Goal: Transaction & Acquisition: Purchase product/service

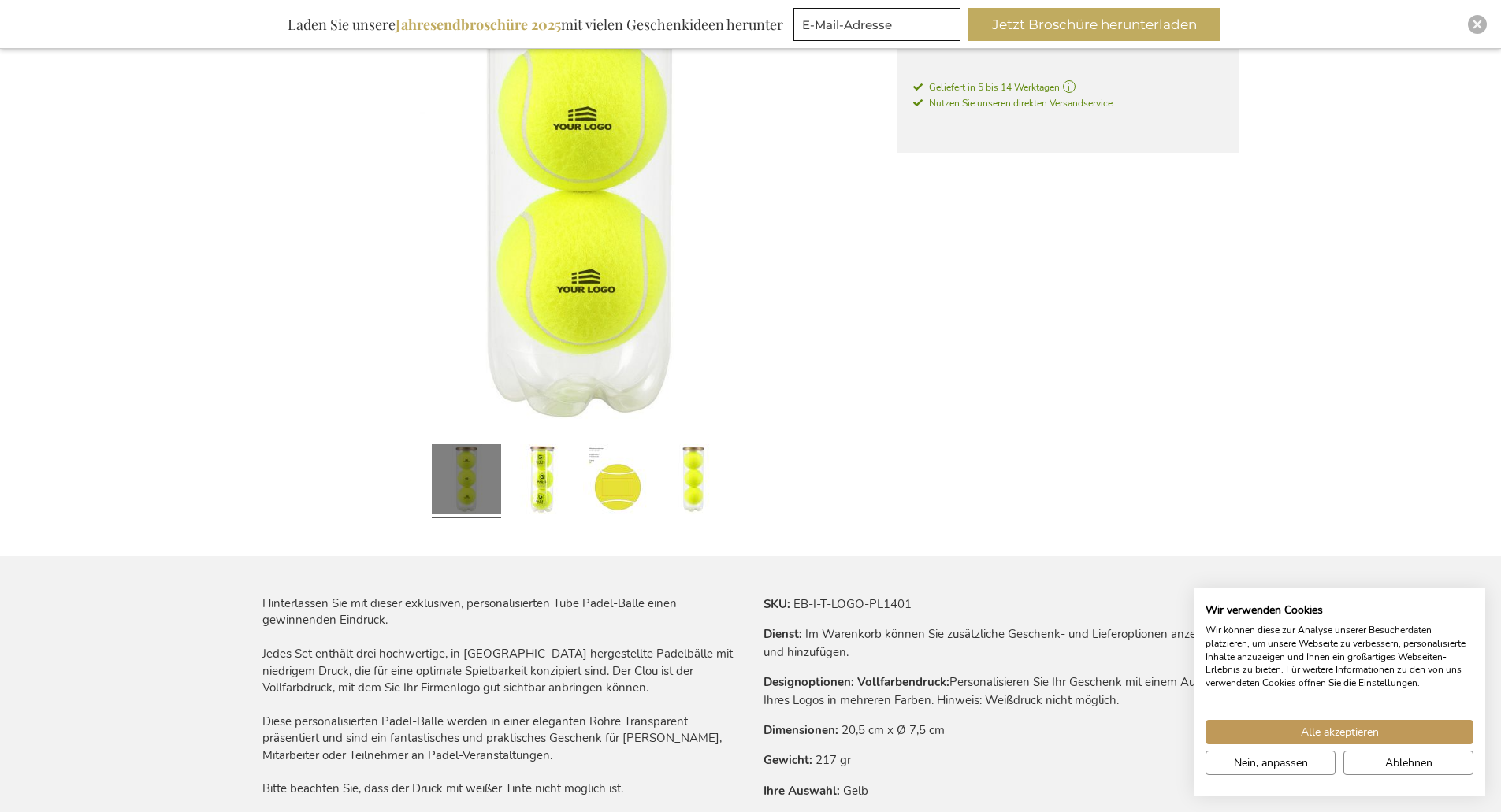
scroll to position [472, 0]
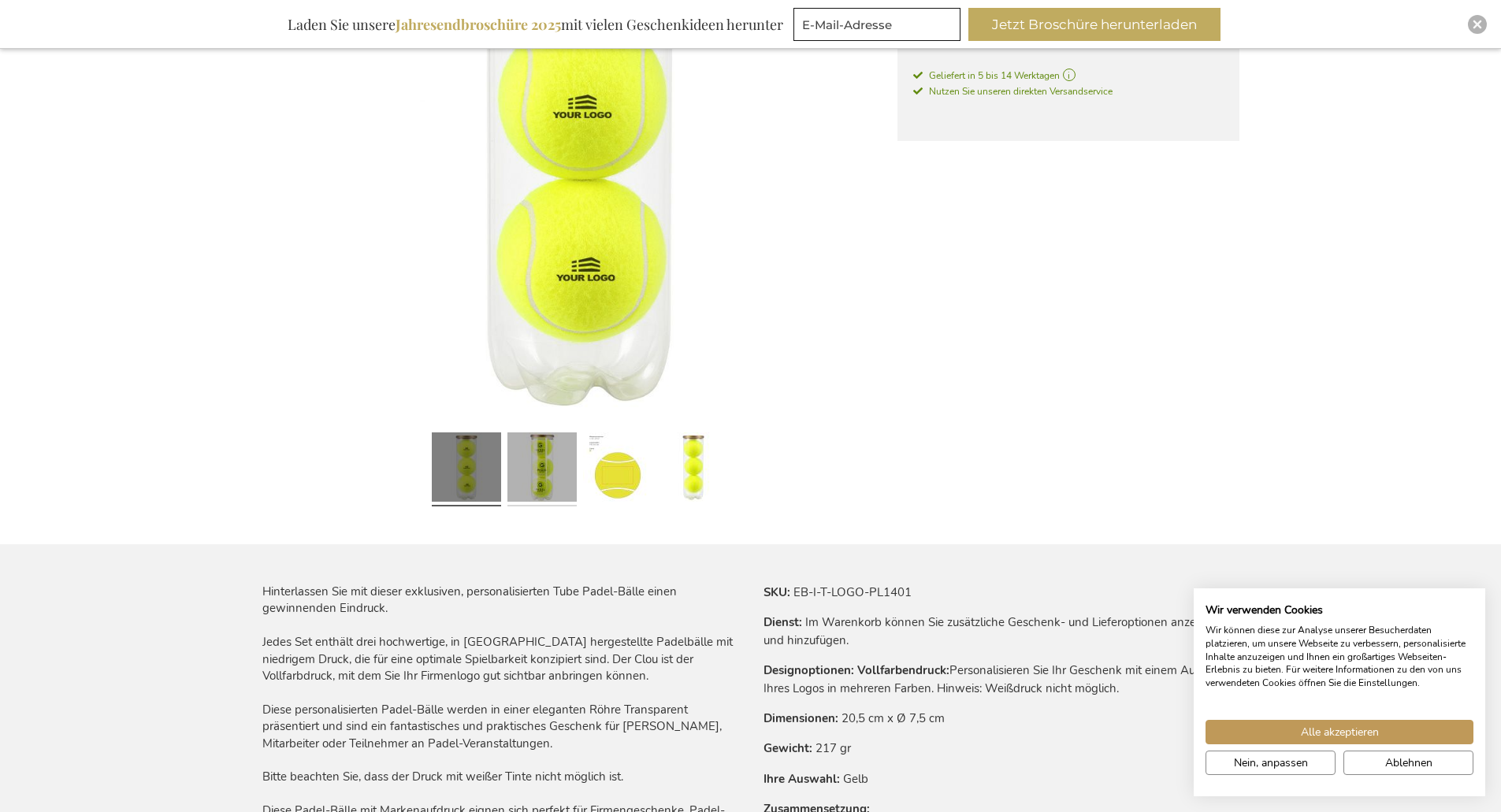
click at [539, 476] on link at bounding box center [542, 469] width 70 height 86
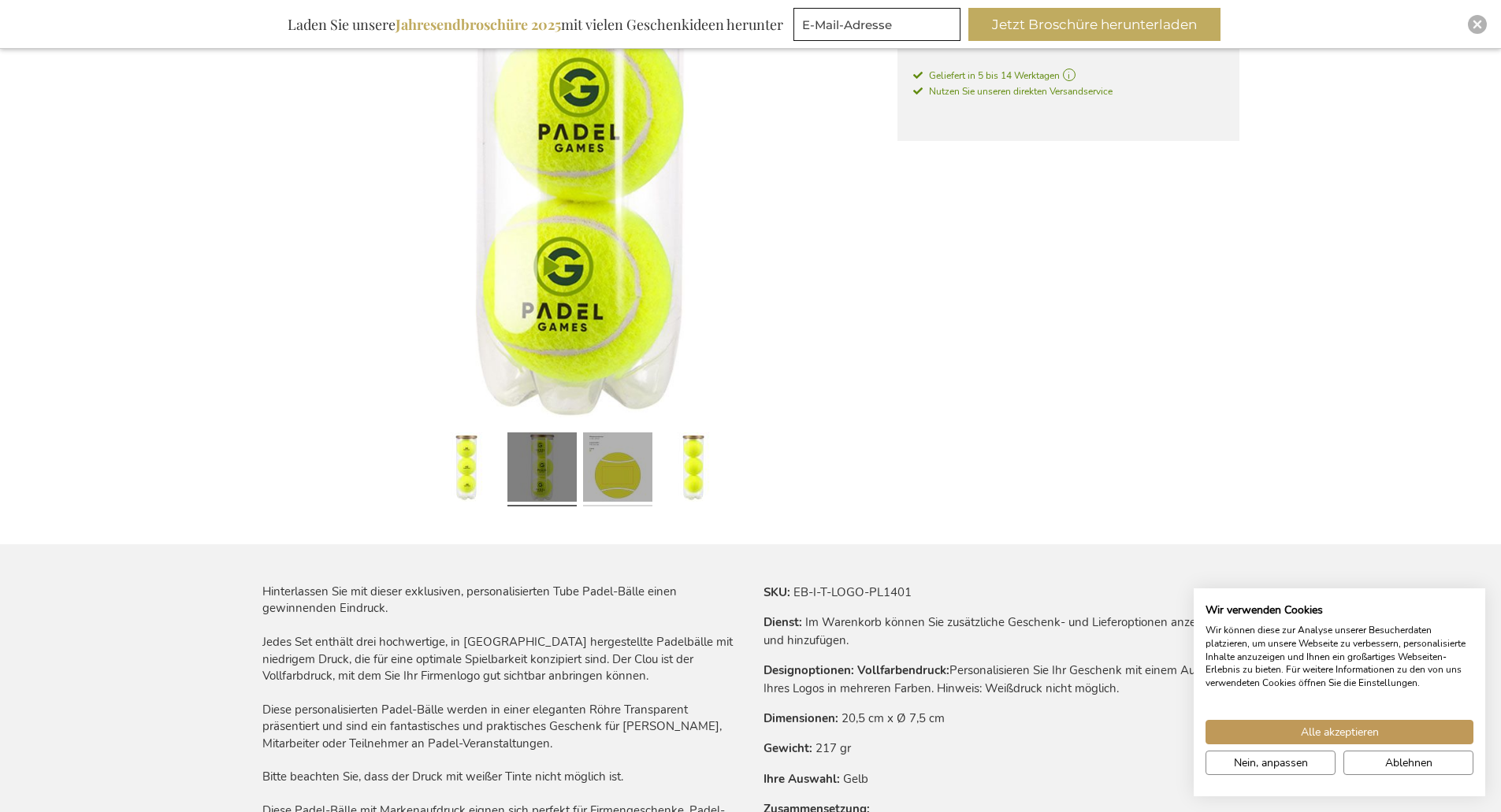
click at [606, 476] on link at bounding box center [618, 469] width 70 height 86
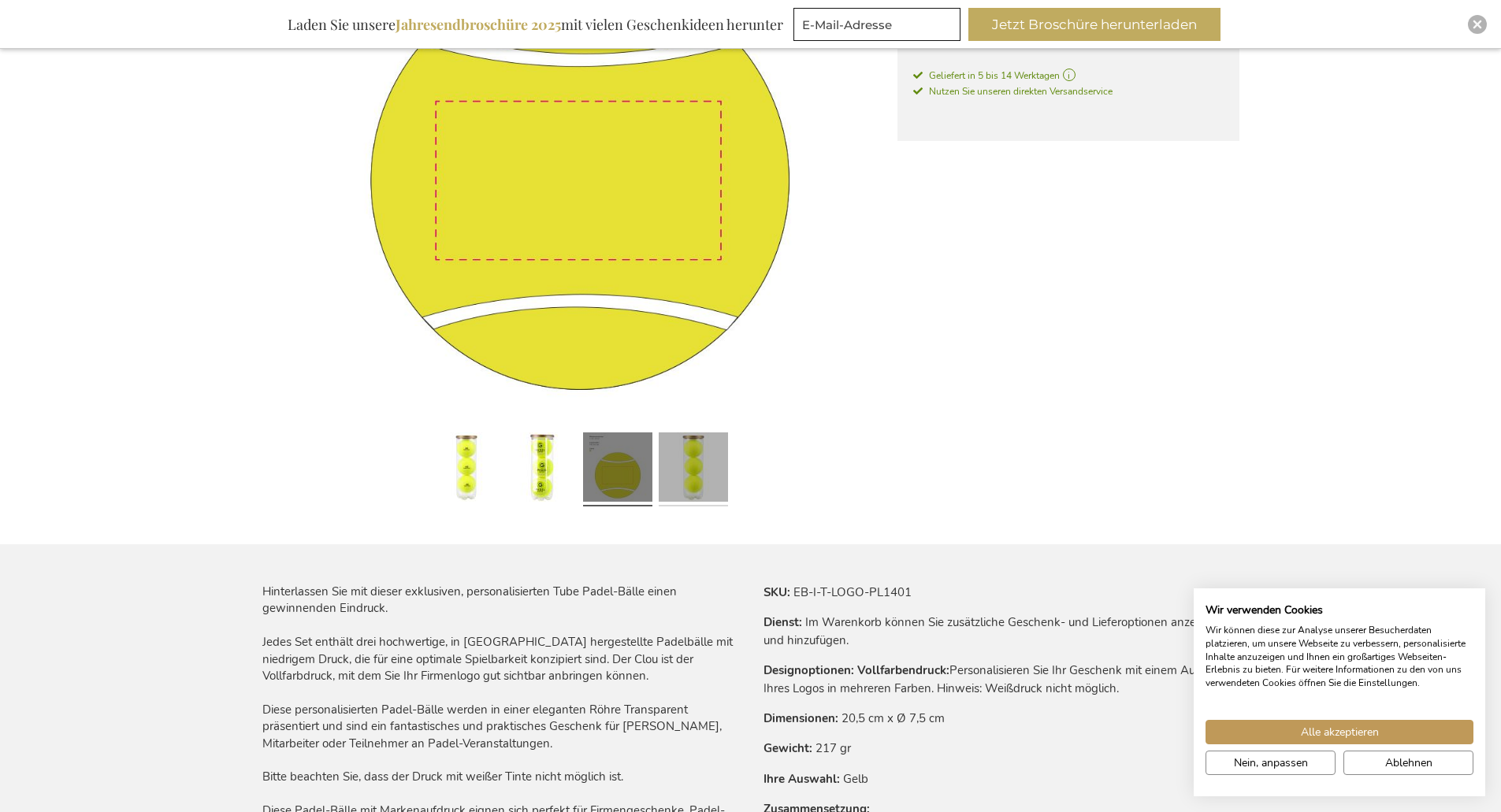
click at [687, 477] on link at bounding box center [693, 469] width 70 height 86
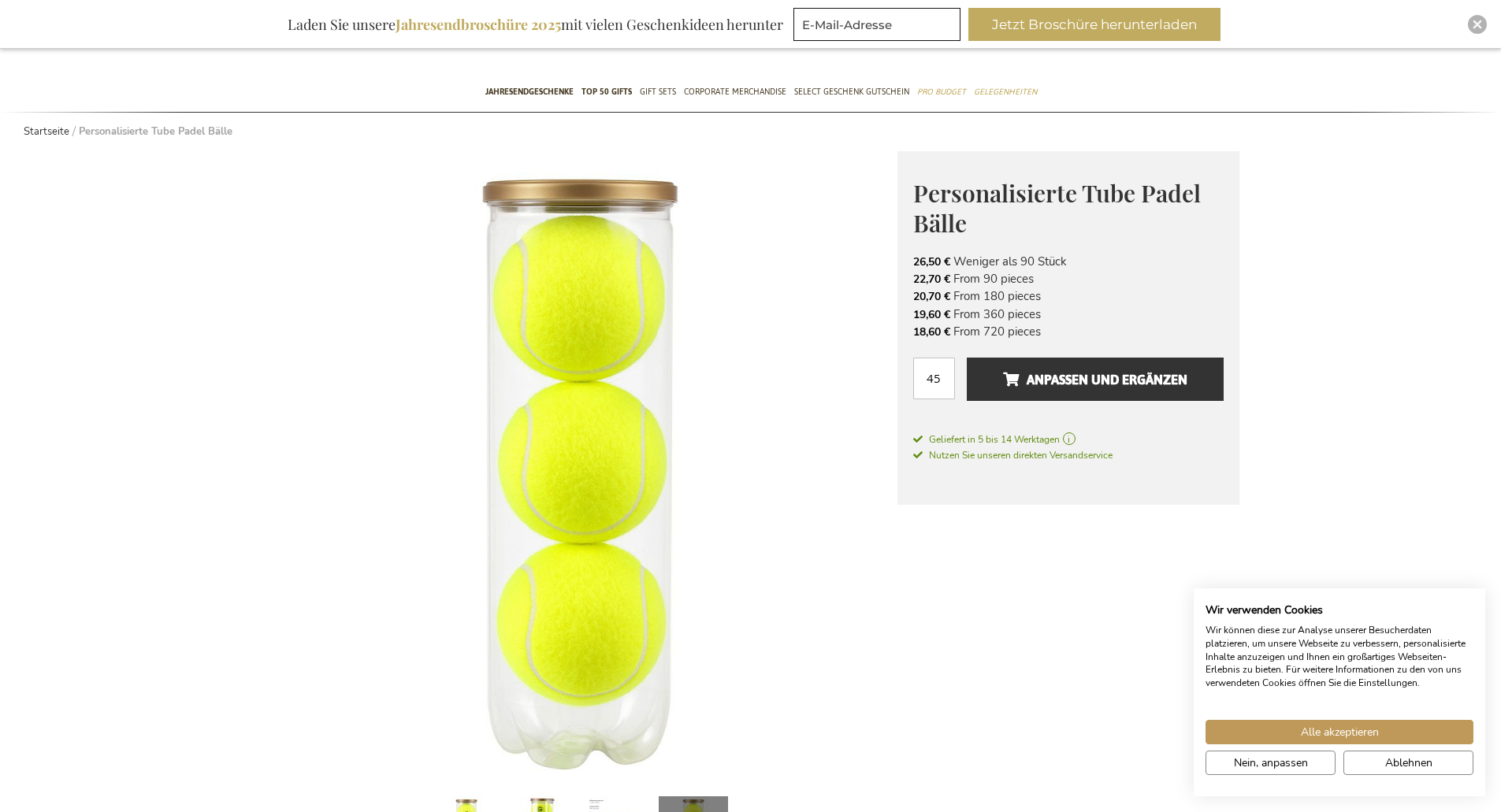
scroll to position [0, 0]
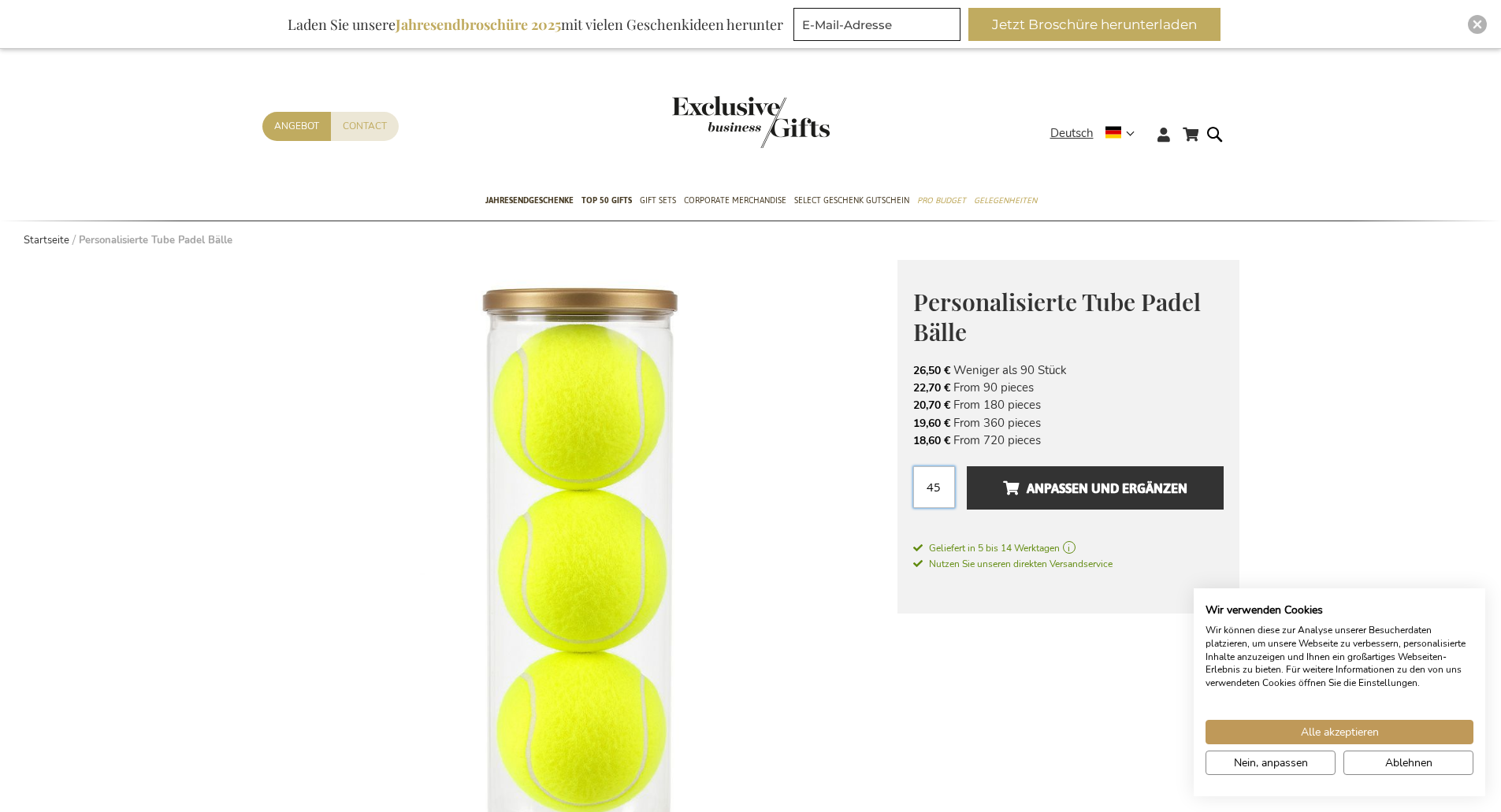
click at [940, 489] on input "45" at bounding box center [934, 487] width 41 height 41
type input "4"
type input "3"
type input "1"
click at [1188, 544] on span "Geliefert in 5 bis 14 Werktagen" at bounding box center [1068, 547] width 310 height 14
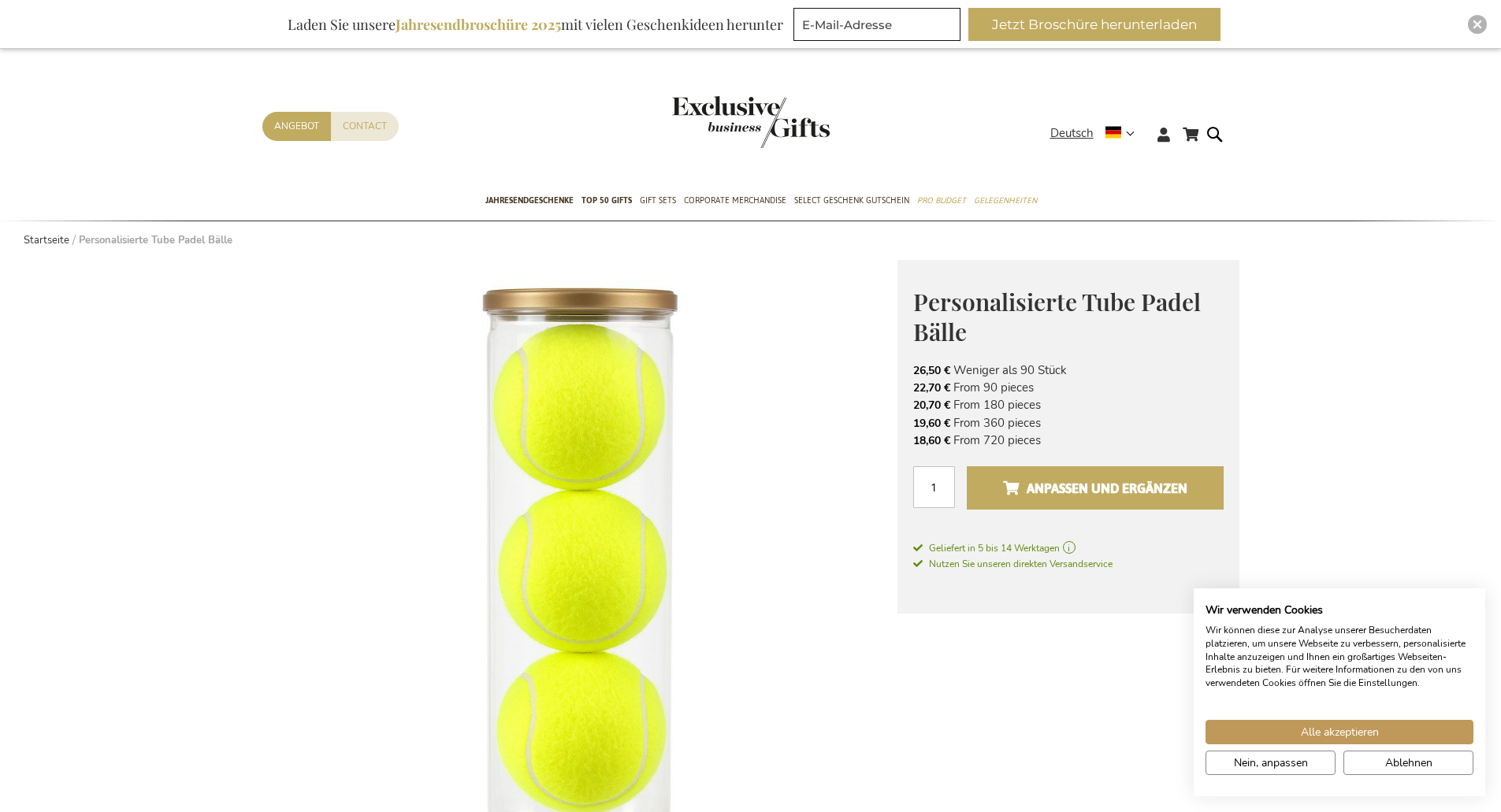
click at [1133, 492] on span "Anpassen und ergänzen" at bounding box center [1095, 488] width 184 height 25
